Goal: Browse casually

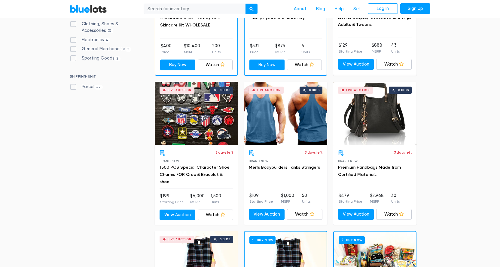
scroll to position [273, 0]
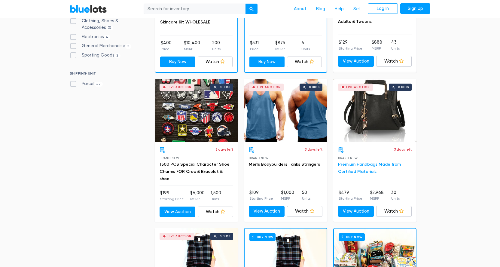
click at [377, 164] on link "Premium Handbags Made from Certified Materials" at bounding box center [369, 168] width 63 height 12
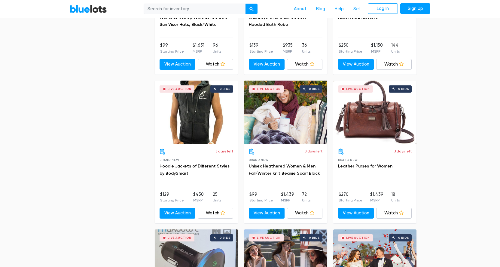
scroll to position [728, 0]
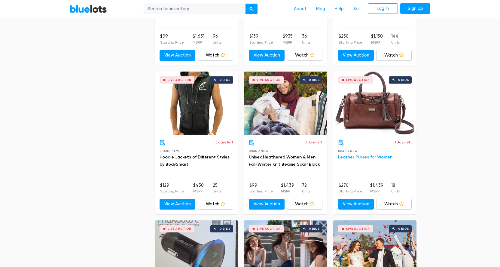
click at [358, 155] on link "Leather Purses for Women" at bounding box center [365, 156] width 54 height 5
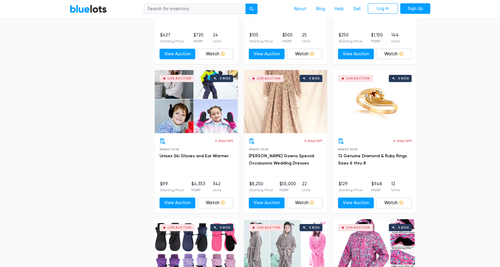
scroll to position [1920, 0]
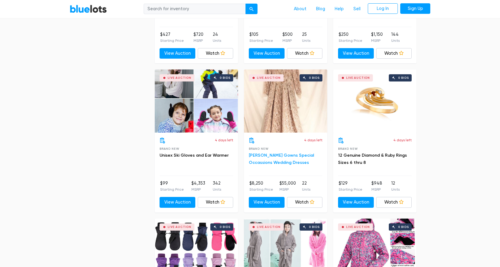
click at [285, 162] on link "Celine Moreau Gowns Special Occassions Wedding Dresses" at bounding box center [281, 159] width 65 height 12
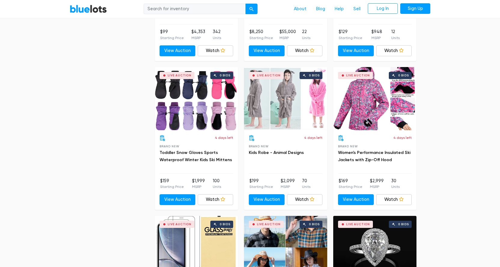
scroll to position [2073, 0]
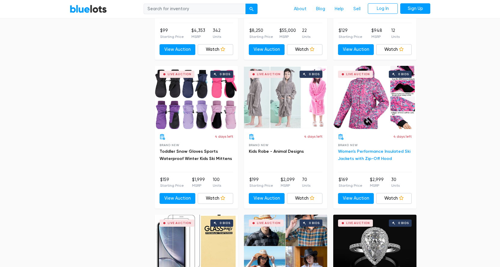
click at [378, 150] on link "Women's Performance Insulated Ski Jackets with Zip-Off Hood" at bounding box center [374, 155] width 72 height 12
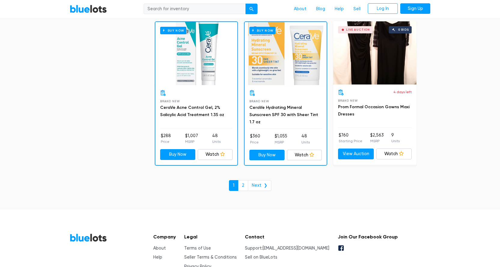
scroll to position [2570, 0]
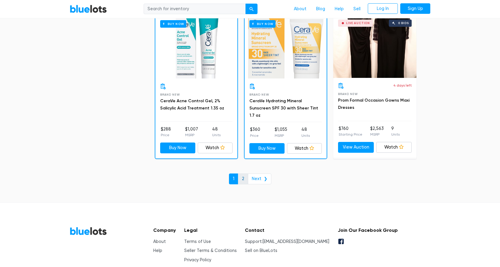
click at [244, 176] on link "2" at bounding box center [243, 178] width 10 height 11
